Goal: Task Accomplishment & Management: Use online tool/utility

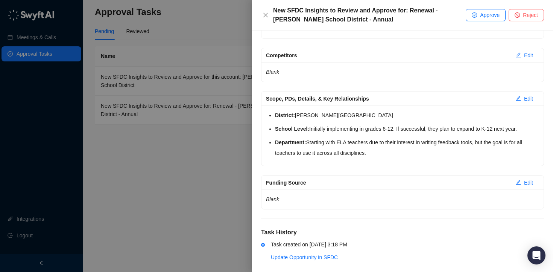
scroll to position [137, 0]
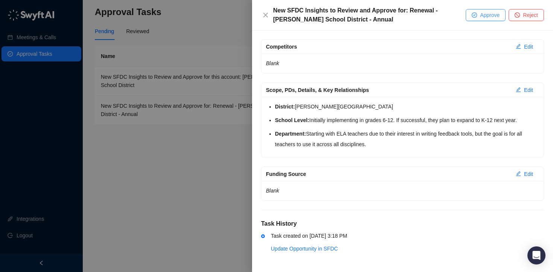
click at [483, 12] on span "Approve" at bounding box center [490, 15] width 20 height 8
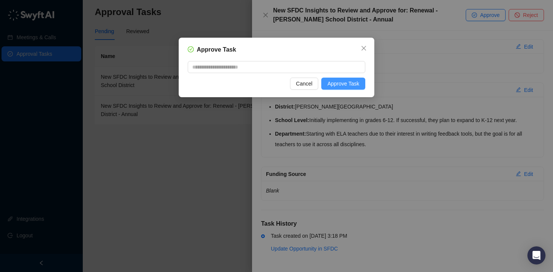
click at [335, 80] on span "Approve Task" at bounding box center [343, 83] width 32 height 8
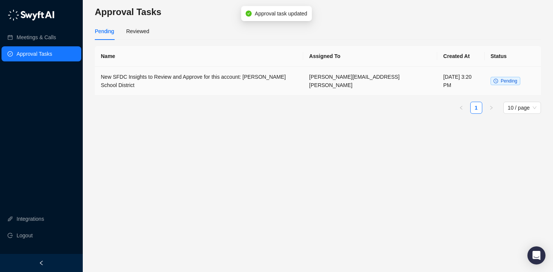
click at [258, 74] on td "New SFDC Insights to Review and Approve for this account: [PERSON_NAME] School …" at bounding box center [199, 81] width 208 height 29
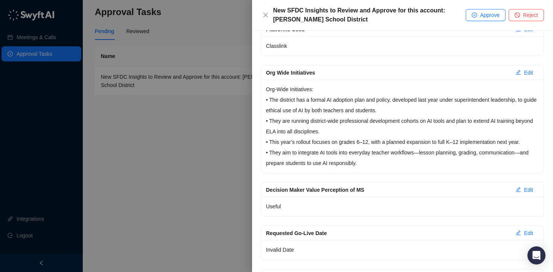
scroll to position [992, 0]
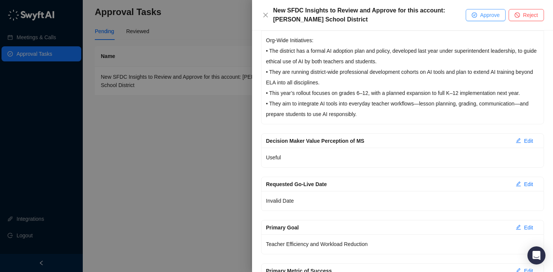
click at [478, 11] on button "Approve" at bounding box center [486, 15] width 40 height 12
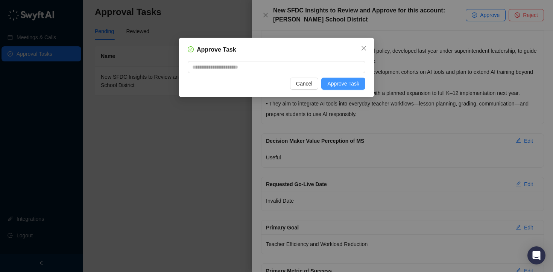
click at [351, 84] on span "Approve Task" at bounding box center [343, 83] width 32 height 8
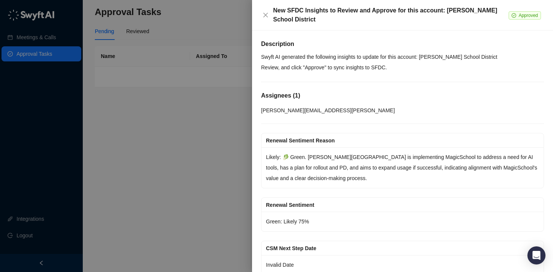
click at [208, 99] on div at bounding box center [276, 136] width 553 height 272
